Goal: Task Accomplishment & Management: Use online tool/utility

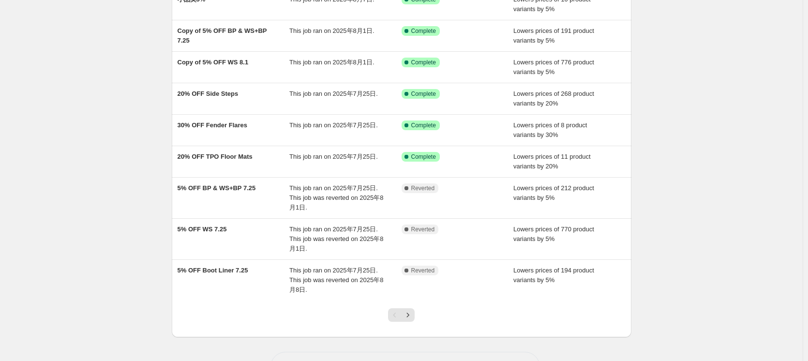
scroll to position [145, 0]
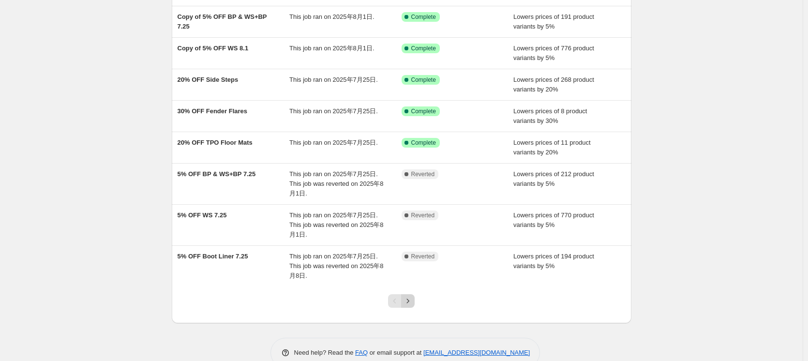
click at [413, 300] on icon "Next" at bounding box center [408, 301] width 10 height 10
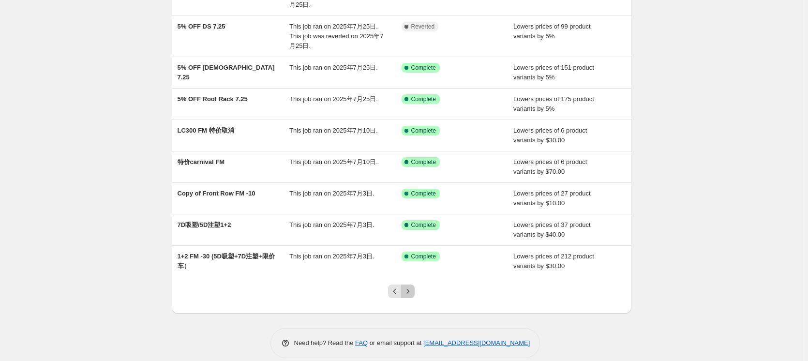
click at [415, 295] on button "Next" at bounding box center [408, 292] width 14 height 14
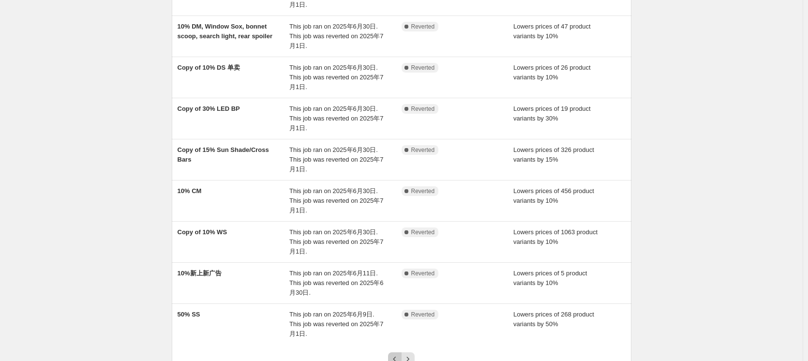
click at [397, 354] on icon "Previous" at bounding box center [395, 359] width 10 height 10
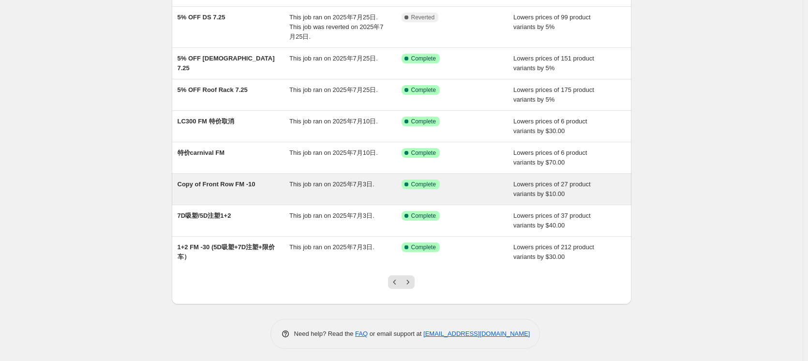
scroll to position [157, 0]
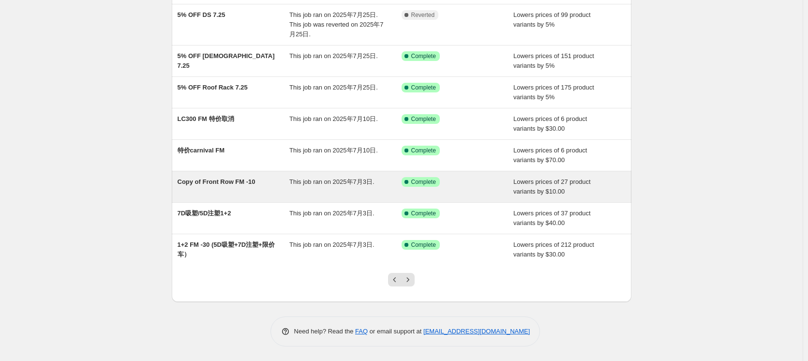
click at [243, 184] on span "Copy of Front Row FM -10" at bounding box center [217, 181] width 78 height 7
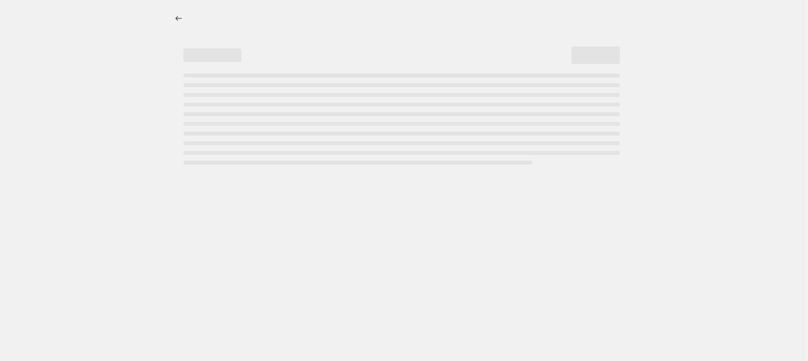
select select "by"
select select "collection"
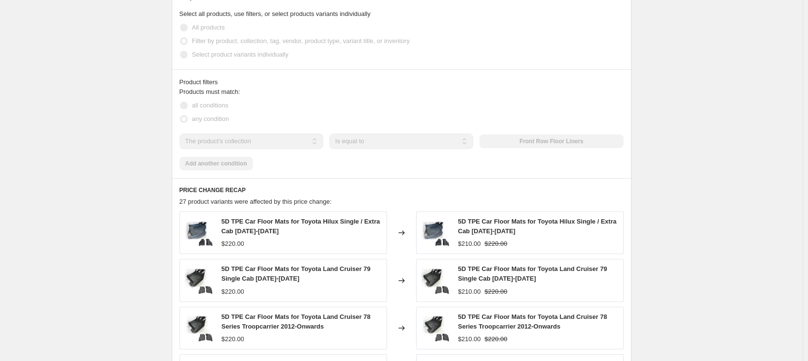
scroll to position [512, 0]
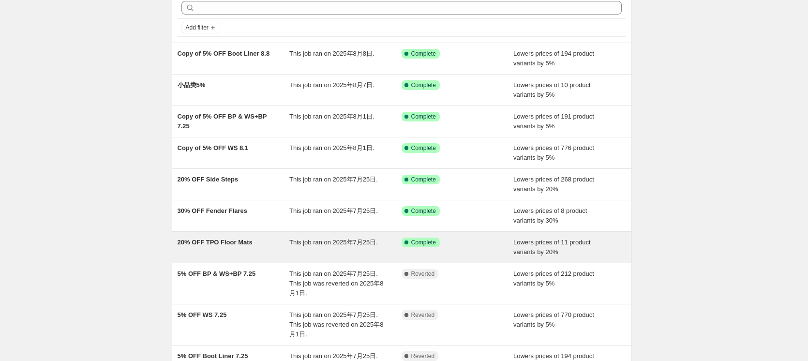
scroll to position [166, 0]
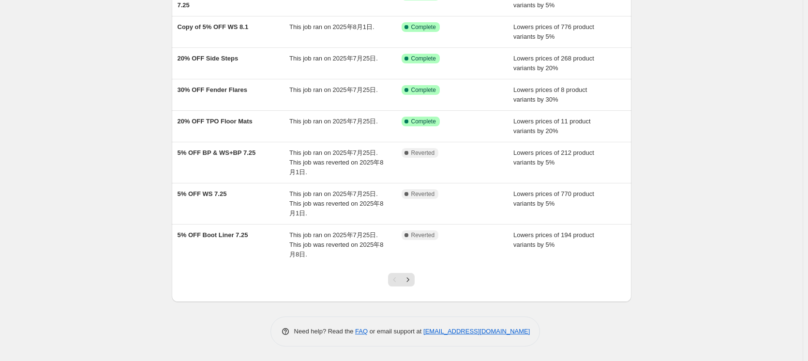
click at [396, 279] on div "Pagination" at bounding box center [395, 280] width 14 height 14
click at [410, 279] on icon "Next" at bounding box center [408, 280] width 10 height 10
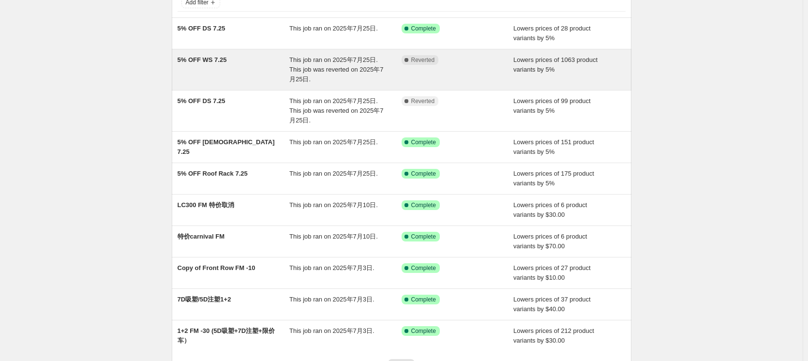
scroll to position [145, 0]
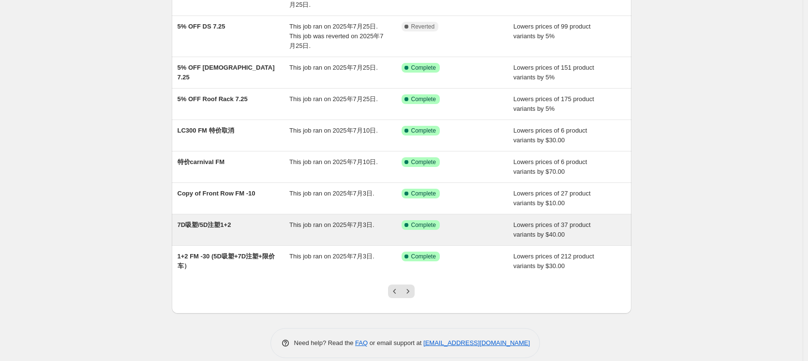
click at [249, 228] on div "7D吸塑/5D注塑1+2" at bounding box center [234, 229] width 112 height 19
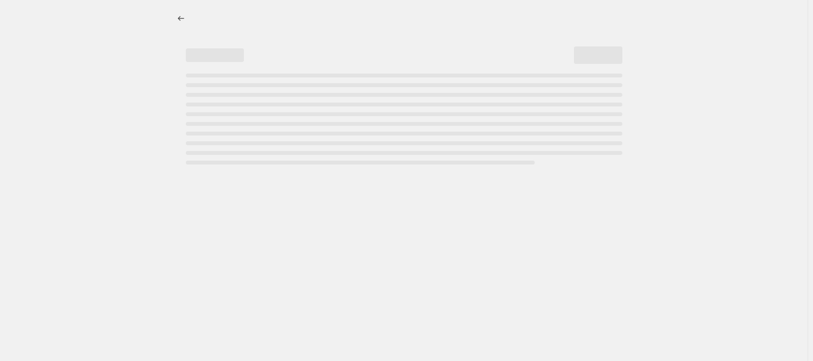
select select "by"
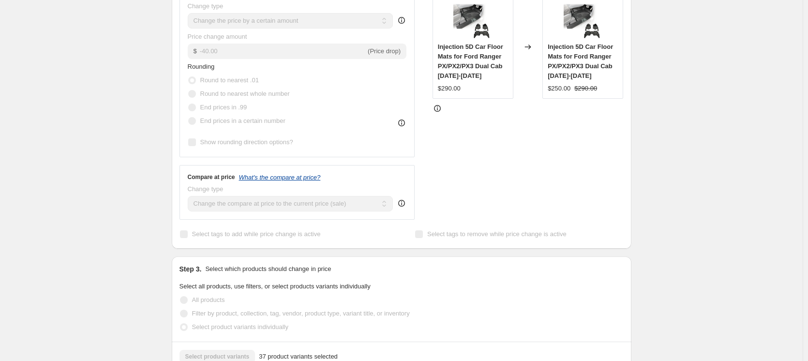
scroll to position [287, 0]
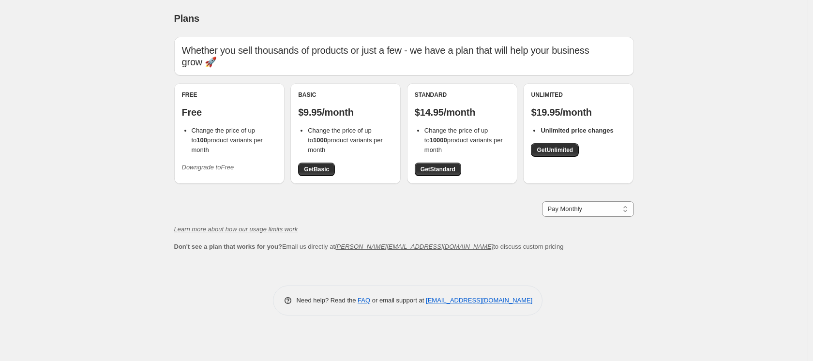
click at [743, 75] on div "Plans. This page is ready Plans Whether you sell thousands of products or just …" at bounding box center [404, 180] width 808 height 361
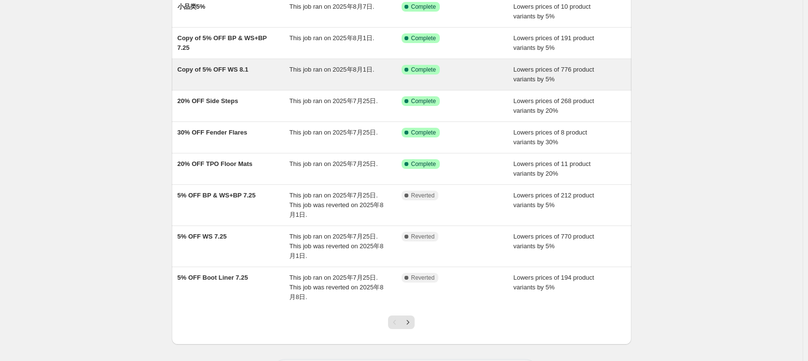
scroll to position [166, 0]
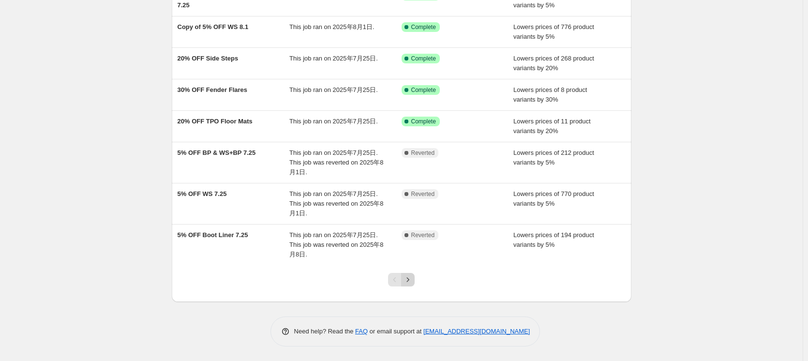
click at [408, 277] on icon "Next" at bounding box center [408, 280] width 10 height 10
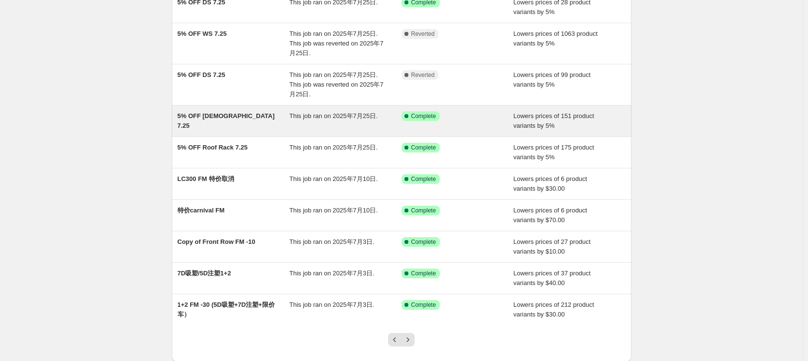
scroll to position [145, 0]
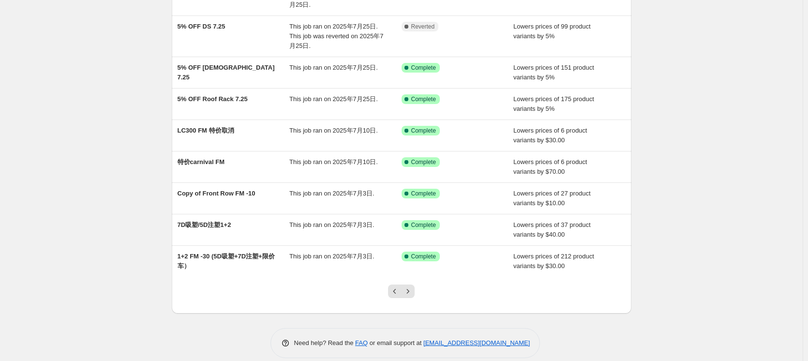
drag, startPoint x: 0, startPoint y: 9, endPoint x: 130, endPoint y: 126, distance: 174.8
click at [131, 126] on div "NA Bulk Price Editor. This page is ready NA Bulk Price Editor Add new price cha…" at bounding box center [401, 114] width 803 height 518
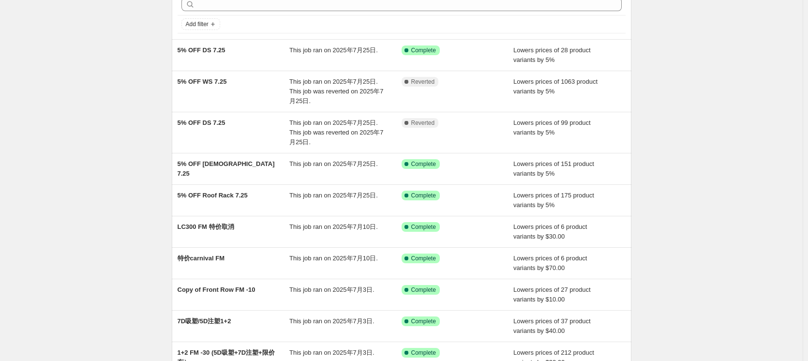
scroll to position [0, 0]
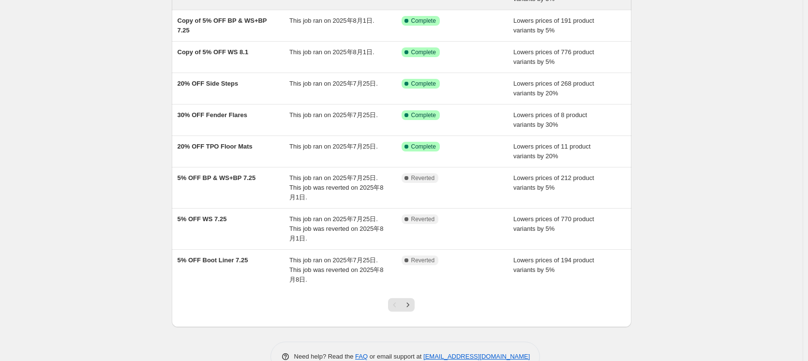
scroll to position [166, 0]
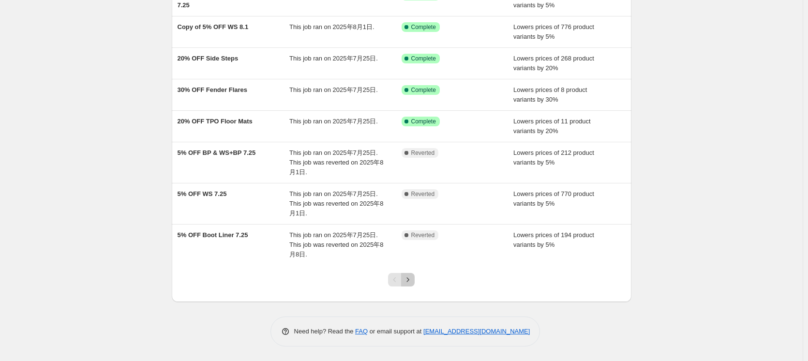
click at [411, 281] on icon "Next" at bounding box center [408, 280] width 10 height 10
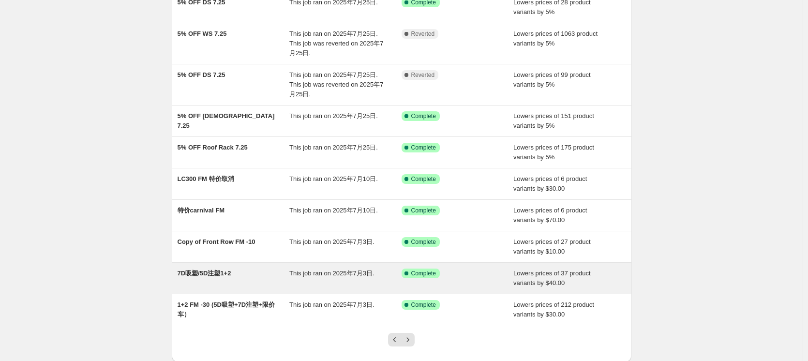
scroll to position [145, 0]
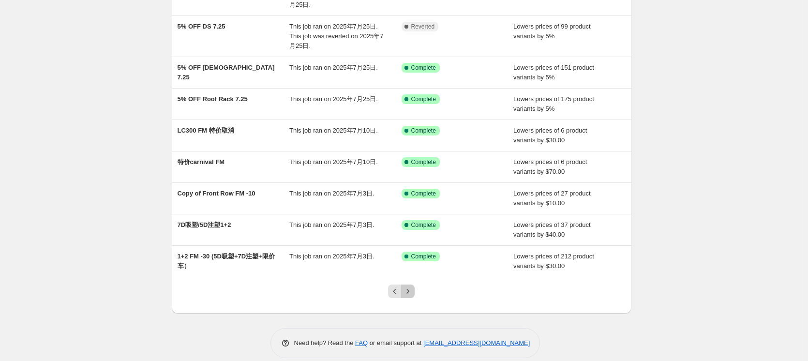
click at [413, 291] on icon "Next" at bounding box center [408, 292] width 10 height 10
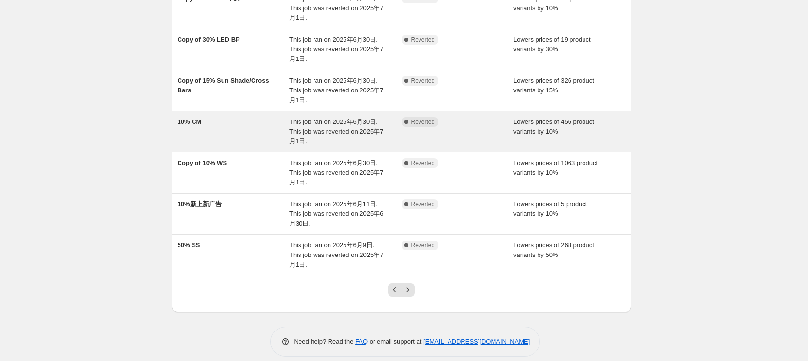
scroll to position [215, 0]
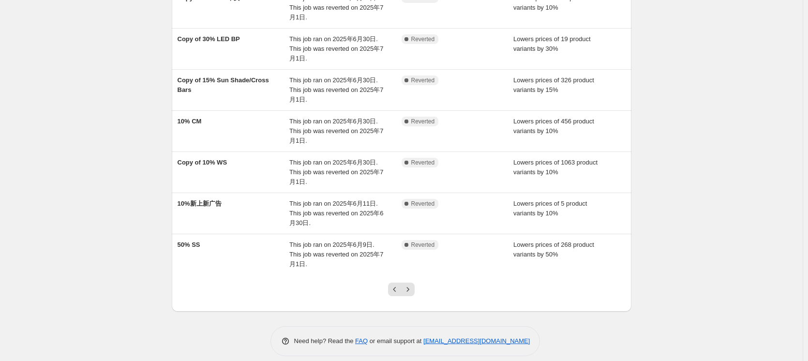
click at [780, 81] on div "NA Bulk Price Editor. This page is ready NA Bulk Price Editor Add new price cha…" at bounding box center [401, 78] width 803 height 586
click at [399, 285] on icon "Previous" at bounding box center [395, 290] width 10 height 10
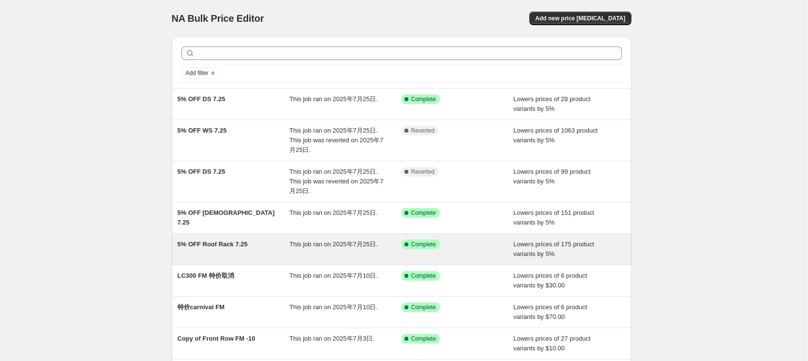
scroll to position [157, 0]
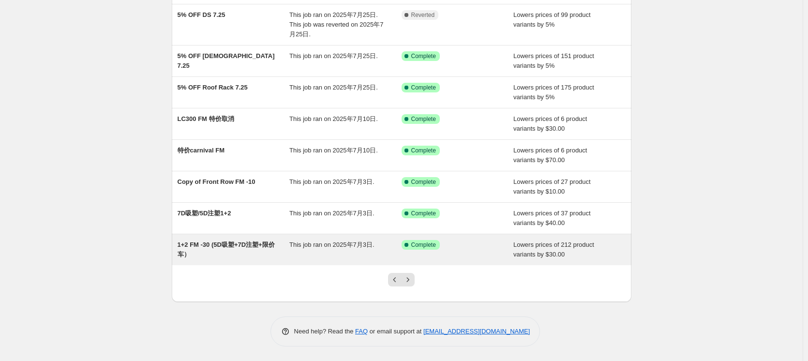
click at [269, 252] on div "1+2 FM -30 (5D吸塑+7D注塑+限价车）" at bounding box center [234, 249] width 112 height 19
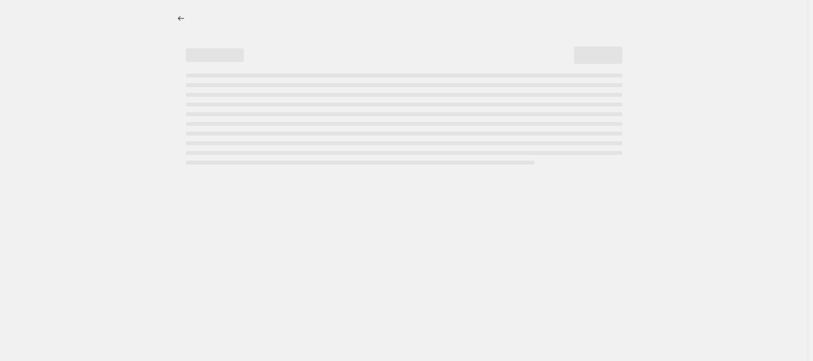
select select "by"
select select "collection"
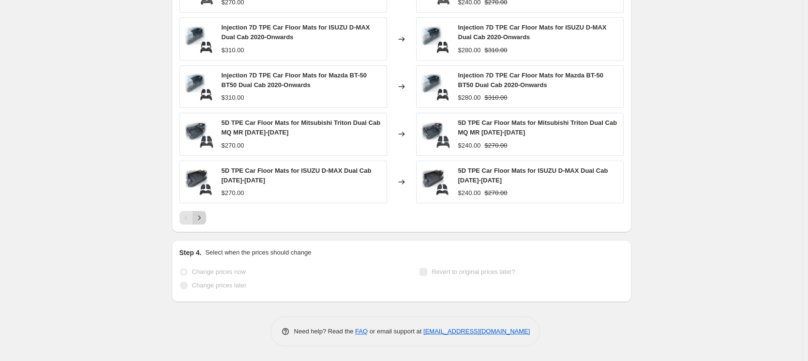
click at [199, 220] on icon "Next" at bounding box center [200, 218] width 10 height 10
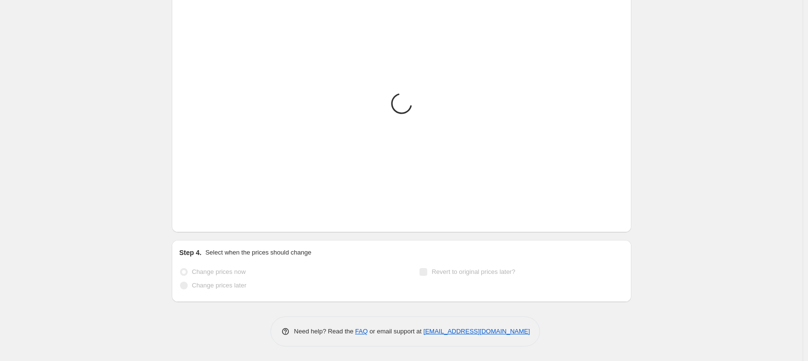
scroll to position [808, 0]
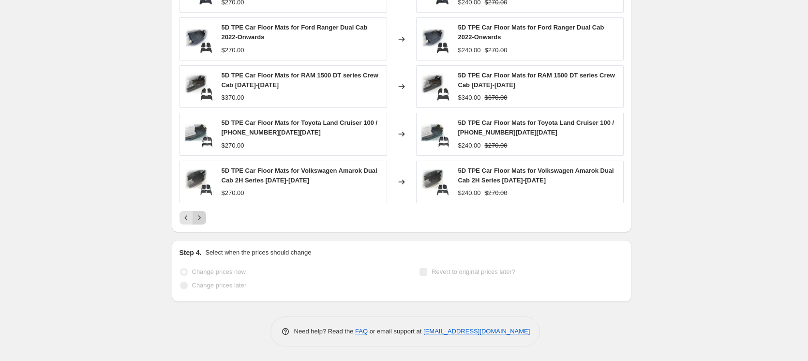
click at [197, 221] on icon "Next" at bounding box center [200, 218] width 10 height 10
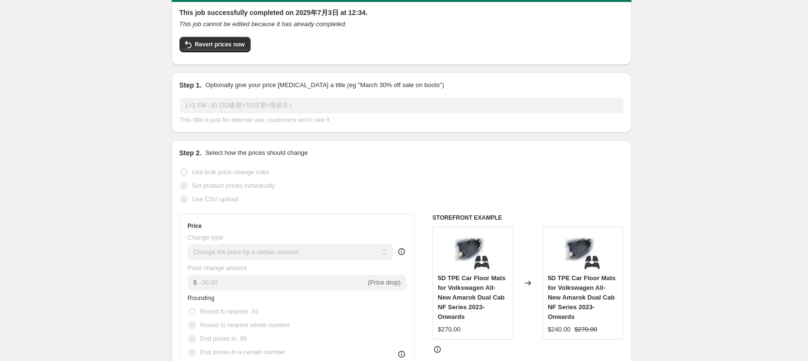
scroll to position [0, 0]
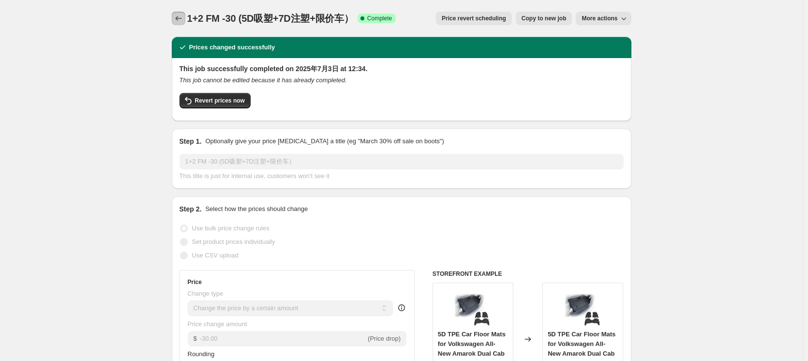
click at [181, 16] on icon "Price change jobs" at bounding box center [179, 19] width 10 height 10
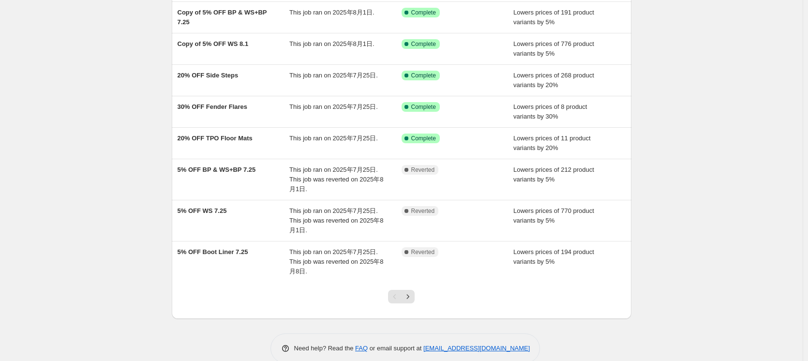
scroll to position [166, 0]
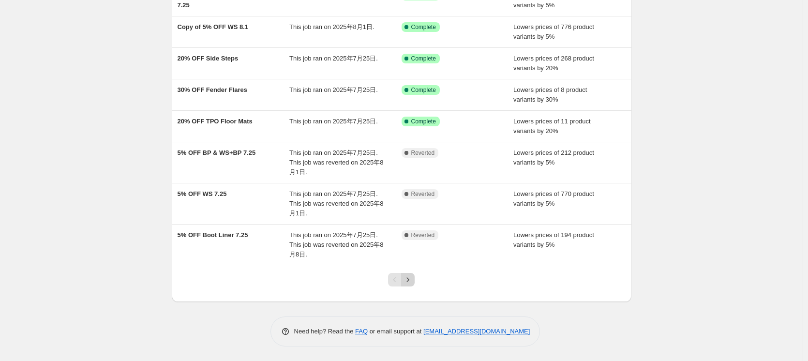
click at [410, 281] on icon "Next" at bounding box center [408, 280] width 10 height 10
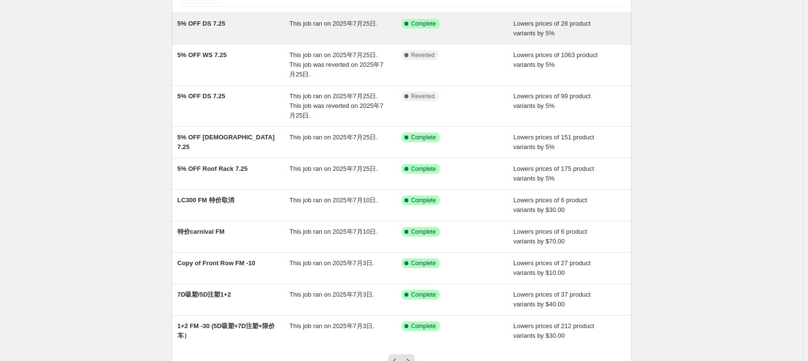
scroll to position [97, 0]
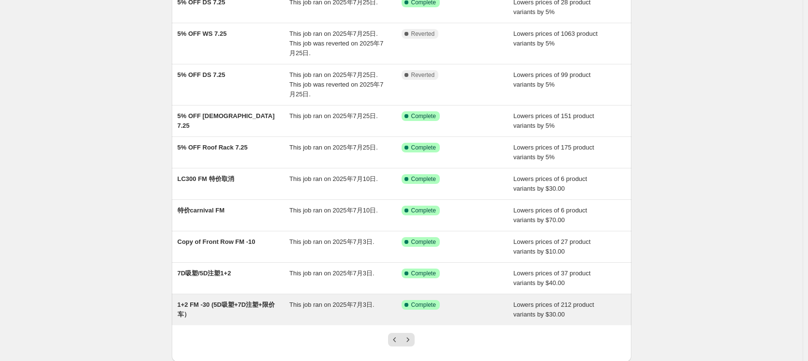
drag, startPoint x: 209, startPoint y: 310, endPoint x: 198, endPoint y: 304, distance: 12.1
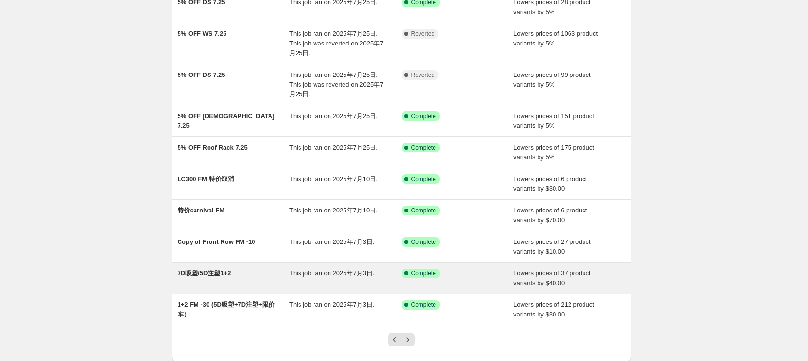
drag, startPoint x: 198, startPoint y: 304, endPoint x: 184, endPoint y: 273, distance: 34.0
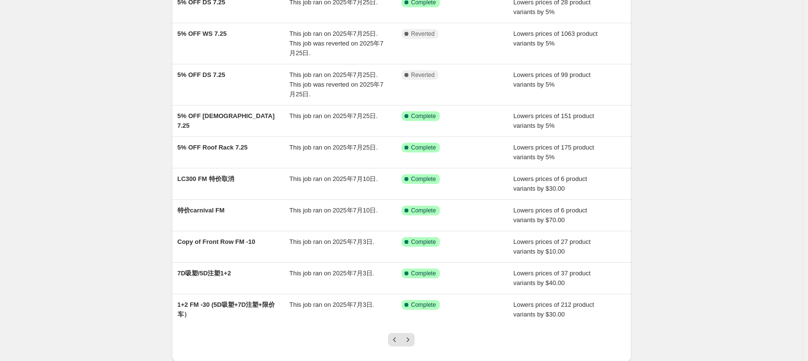
drag, startPoint x: 184, startPoint y: 273, endPoint x: 103, endPoint y: 277, distance: 81.9
click at [103, 277] on div "NA Bulk Price Editor. This page is ready NA Bulk Price Editor Add new price cha…" at bounding box center [401, 162] width 803 height 518
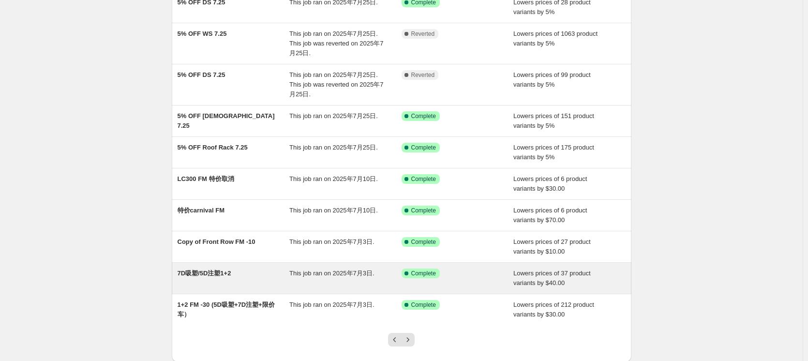
click at [196, 278] on div "7D吸塑/5D注塑1+2" at bounding box center [234, 278] width 112 height 19
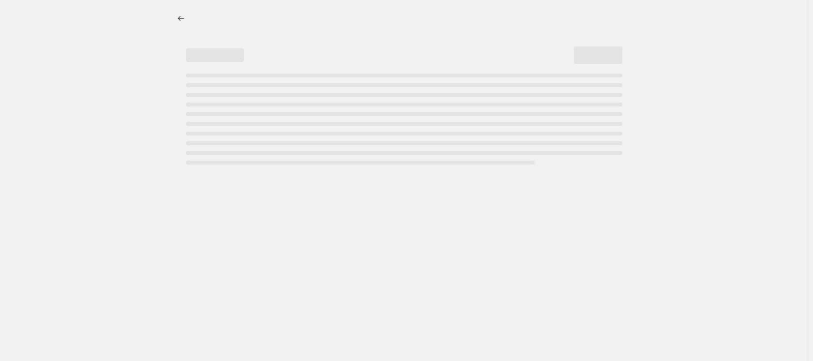
select select "by"
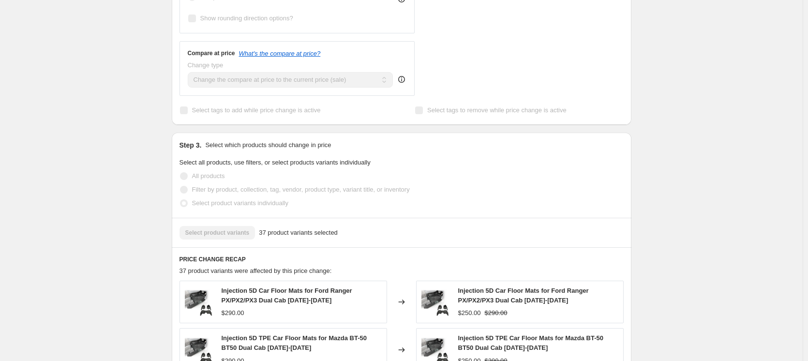
scroll to position [532, 0]
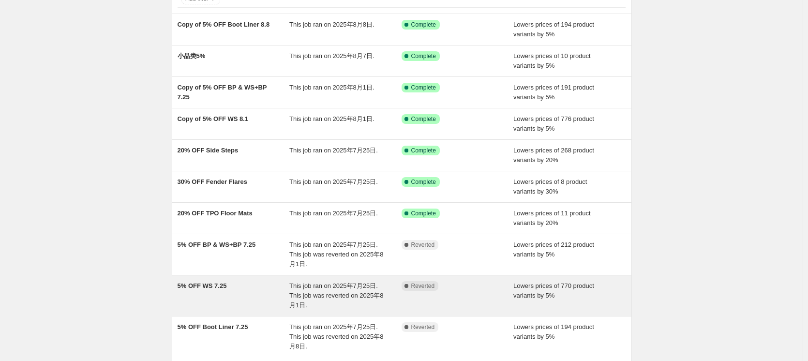
scroll to position [166, 0]
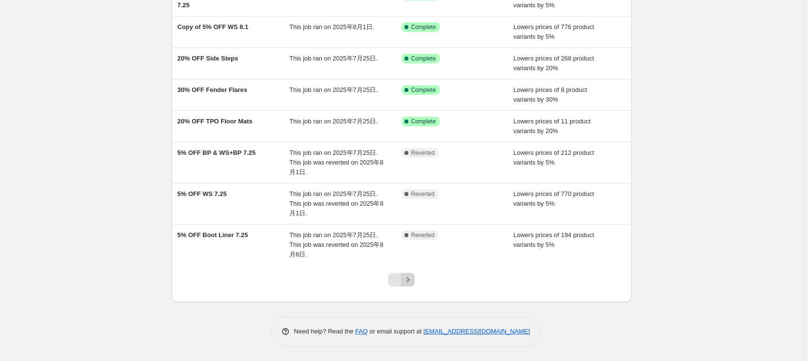
click at [408, 280] on icon "Next" at bounding box center [408, 280] width 10 height 10
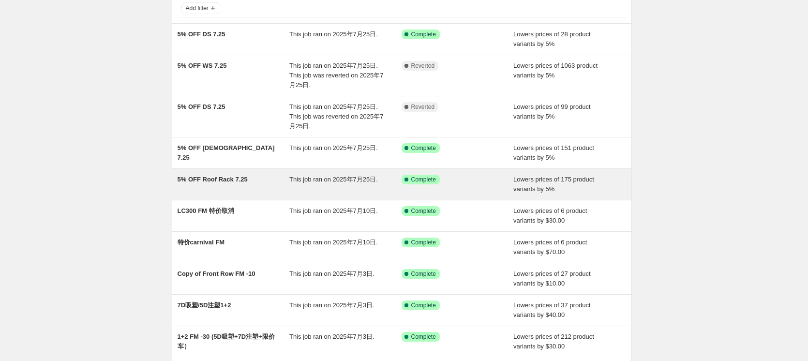
scroll to position [157, 0]
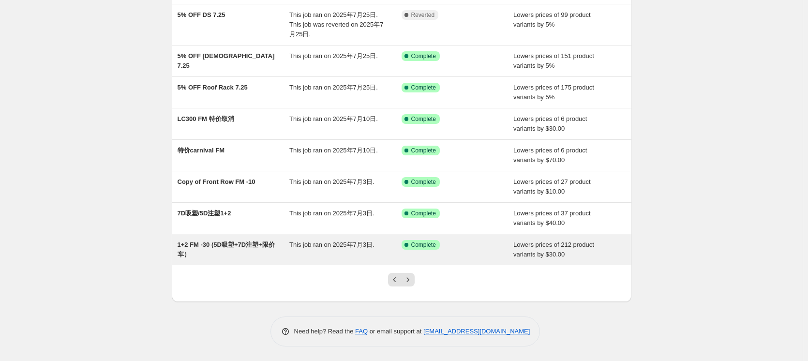
click at [257, 254] on div "1+2 FM -30 (5D吸塑+7D注塑+限价车）" at bounding box center [234, 249] width 112 height 19
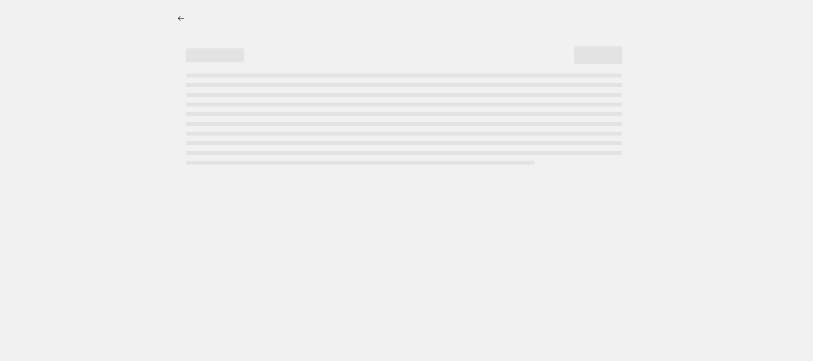
select select "by"
select select "collection"
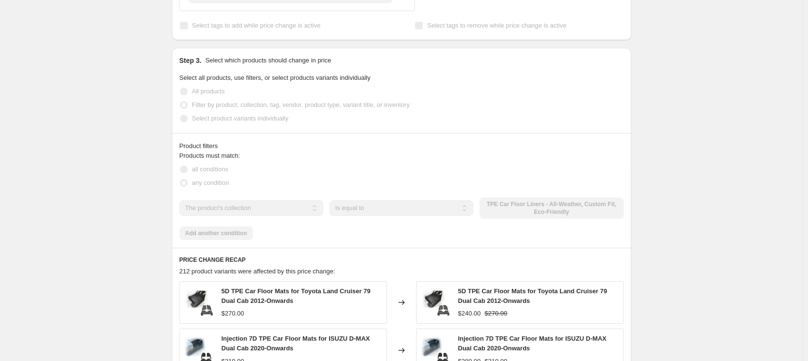
scroll to position [629, 0]
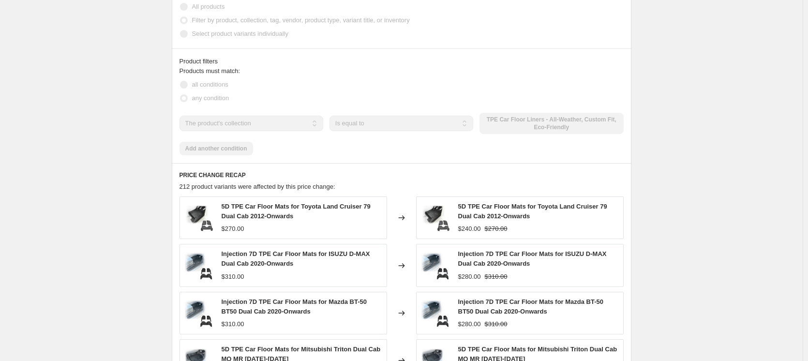
click at [729, 156] on div "1+2 FM -30 (5D吸塑+7D注塑+限价车）. This page is ready 1+2 FM -30 (5D吸塑+7D注塑+限价车） Succe…" at bounding box center [401, 3] width 803 height 1168
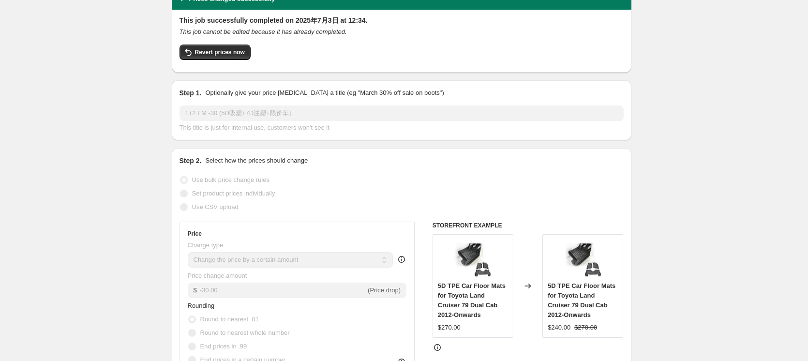
scroll to position [0, 0]
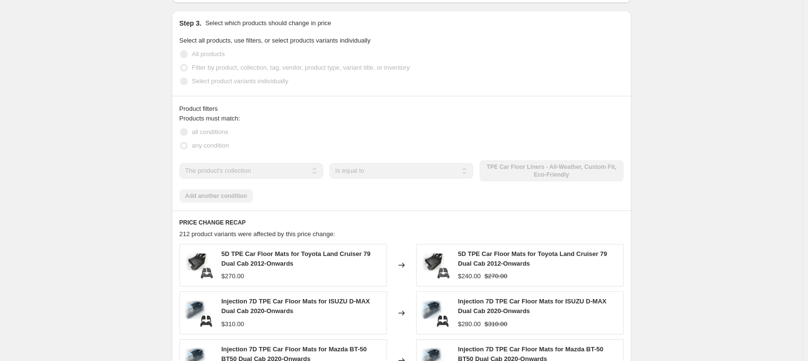
scroll to position [532, 0]
click at [720, 101] on div "1+2 FM -30 (5D吸塑+7D注塑+限价车）. This page is ready 1+2 FM -30 (5D吸塑+7D注塑+限价车） Succe…" at bounding box center [401, 52] width 803 height 1168
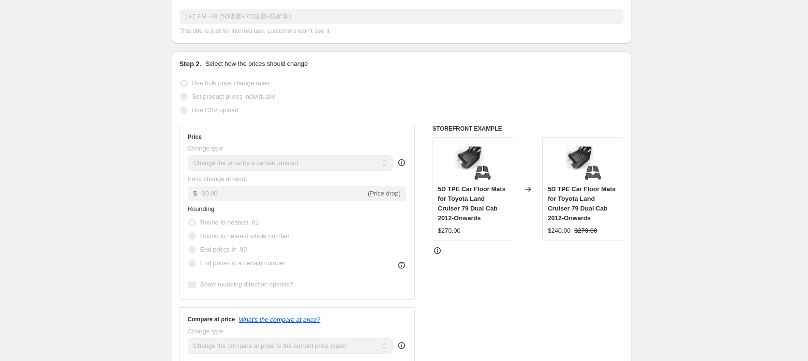
scroll to position [0, 0]
